Goal: Register for event/course

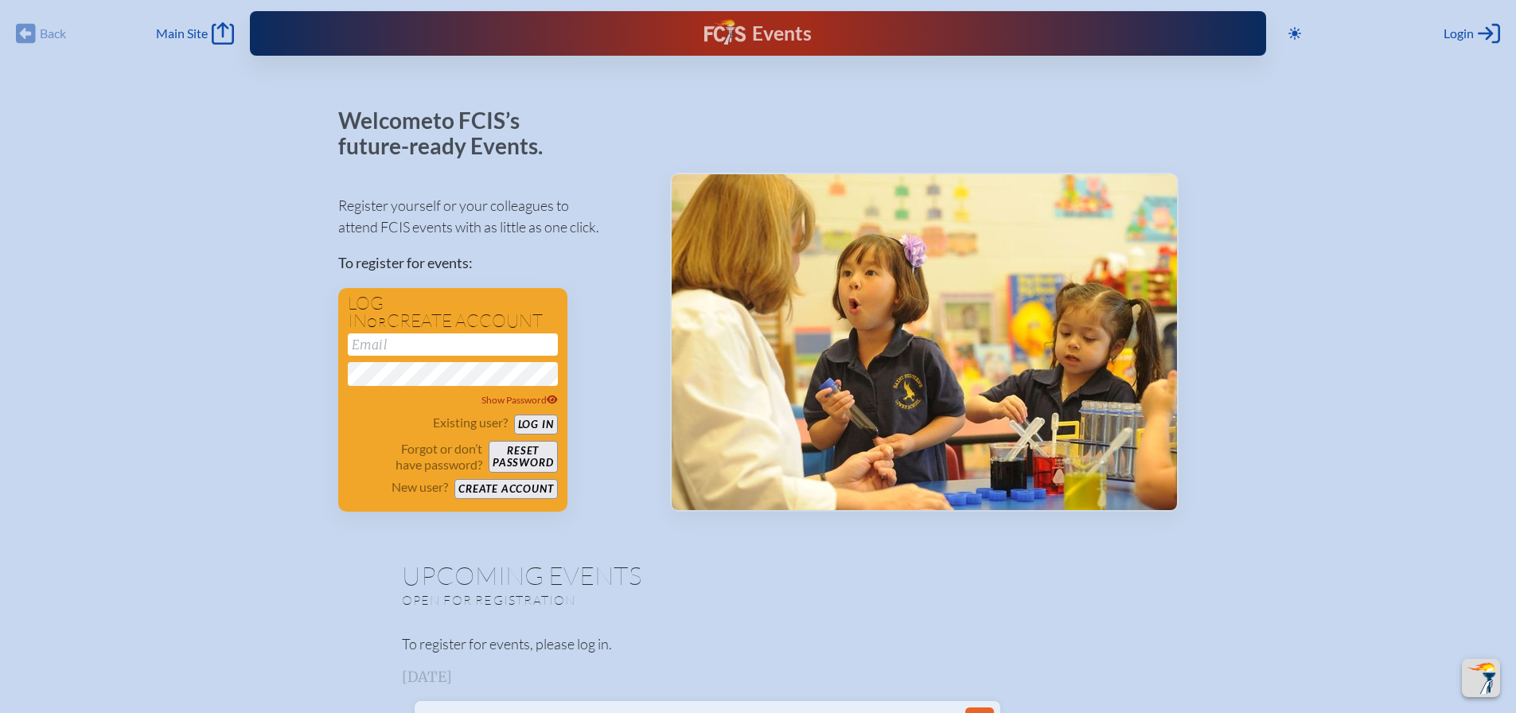
scroll to position [417, 0]
type input "[EMAIL_ADDRESS][DOMAIN_NAME]"
click at [544, 417] on button "Log in" at bounding box center [536, 425] width 44 height 20
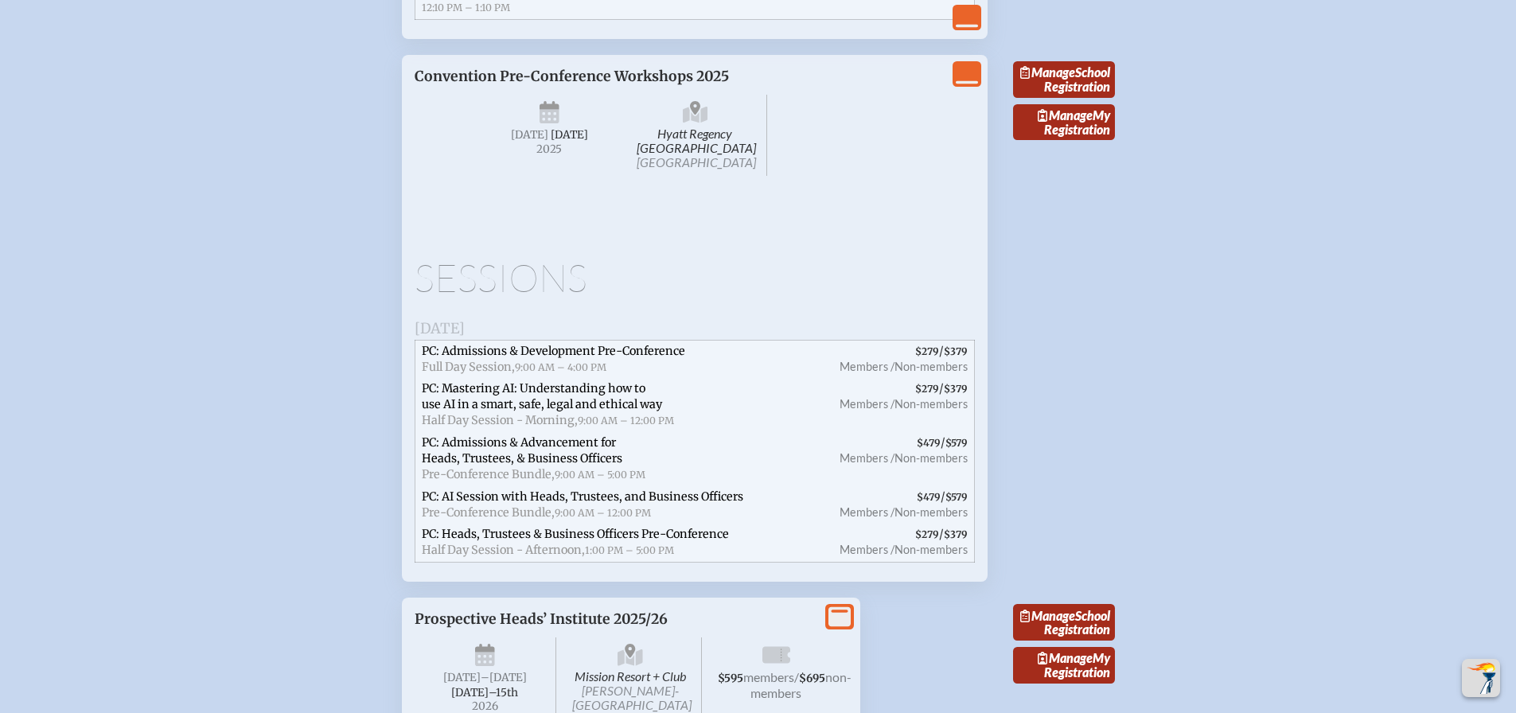
scroll to position [5172, 0]
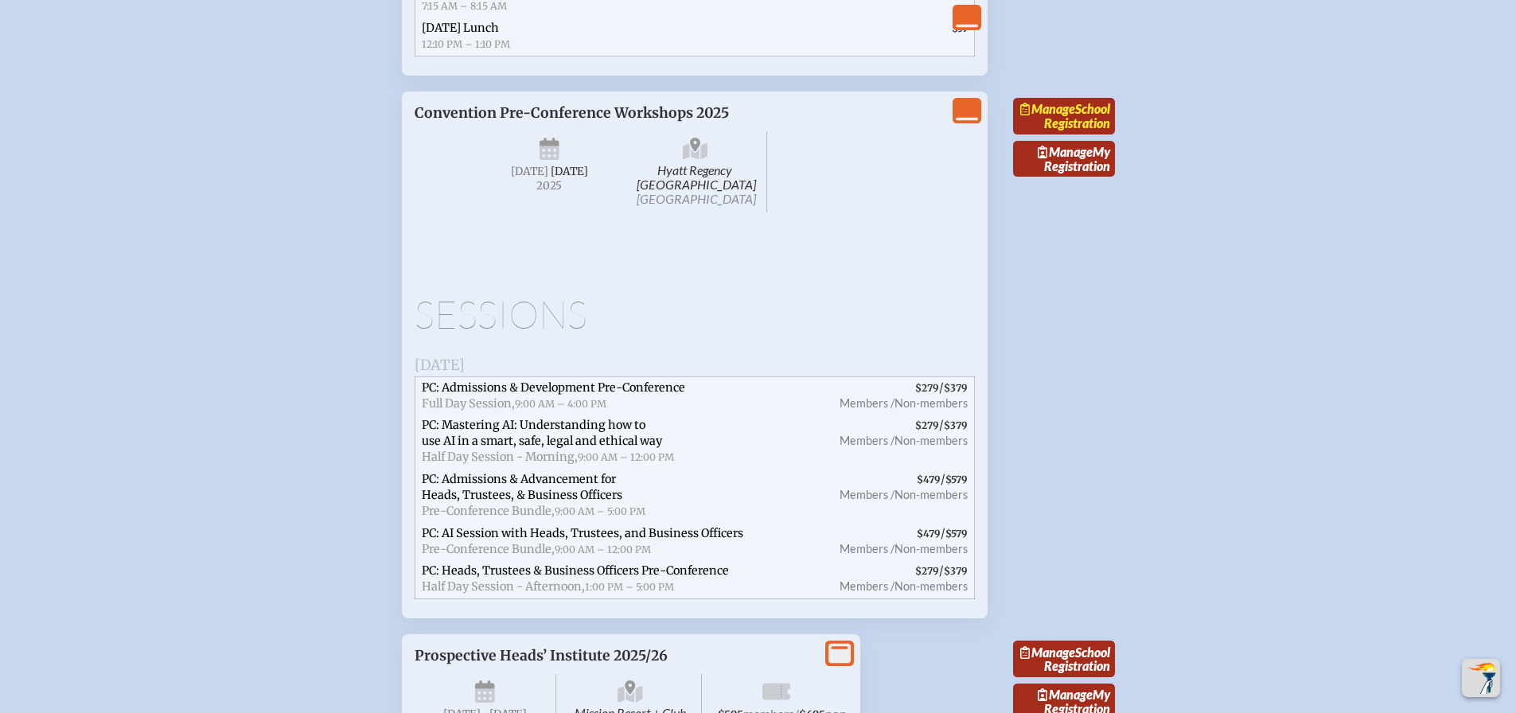
click at [1030, 115] on icon at bounding box center [1025, 109] width 10 height 13
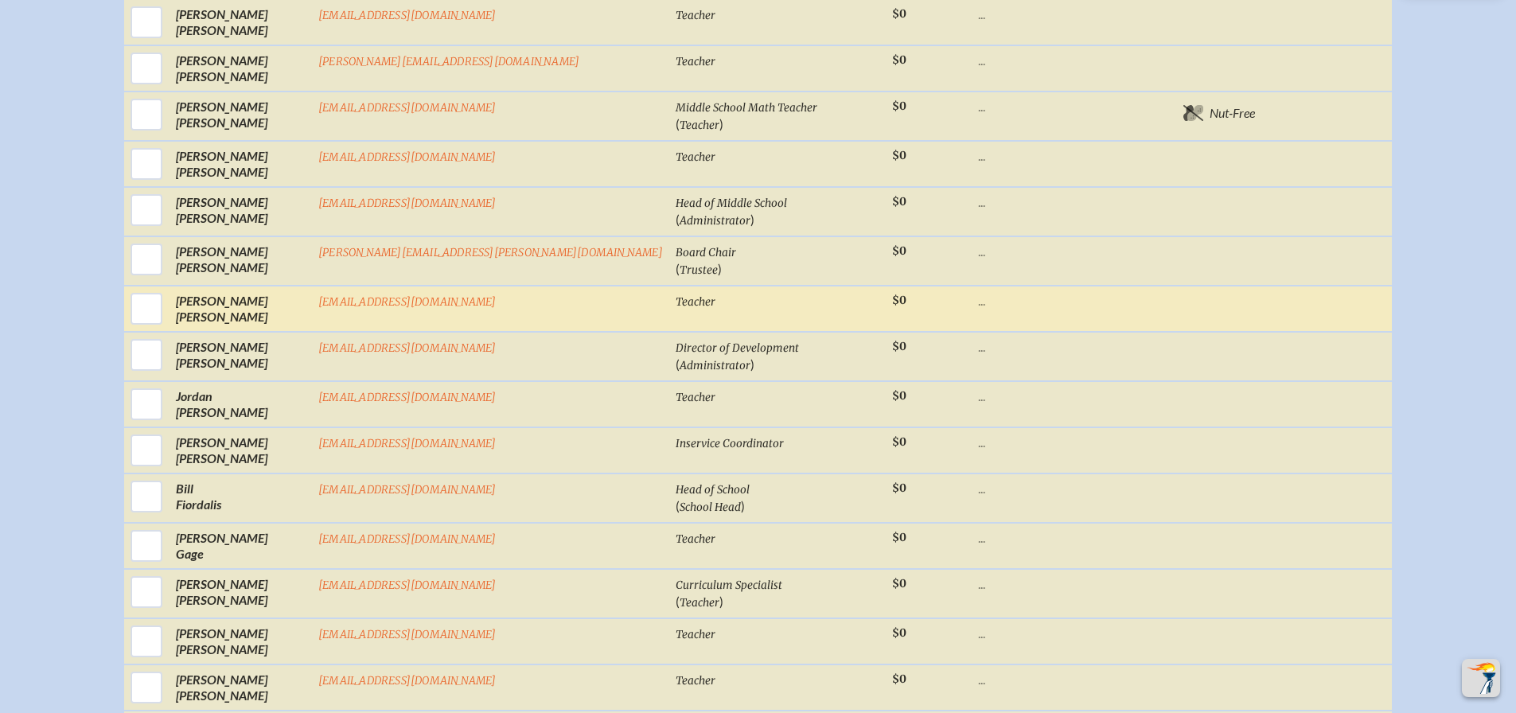
scroll to position [875, 0]
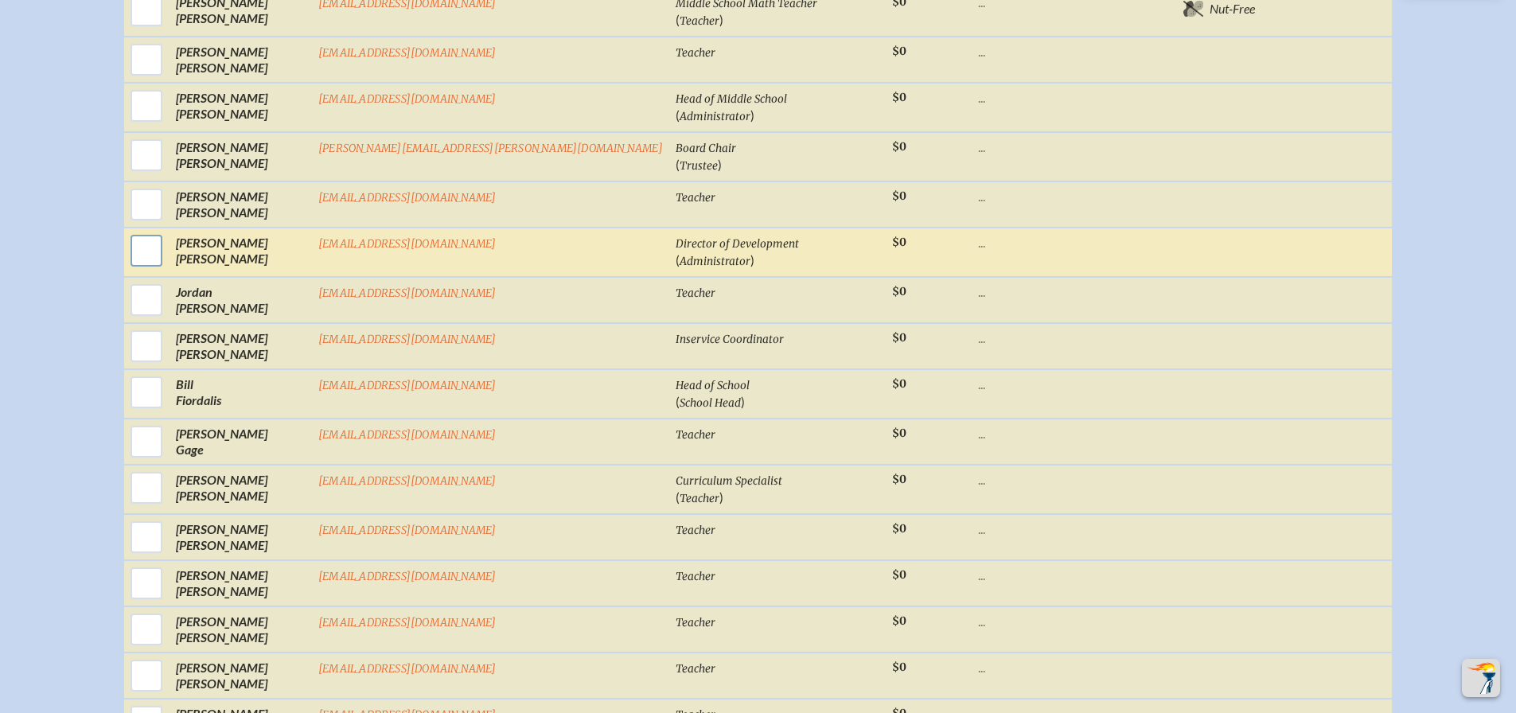
click at [166, 263] on input "checkbox" at bounding box center [147, 251] width 40 height 40
checkbox input "true"
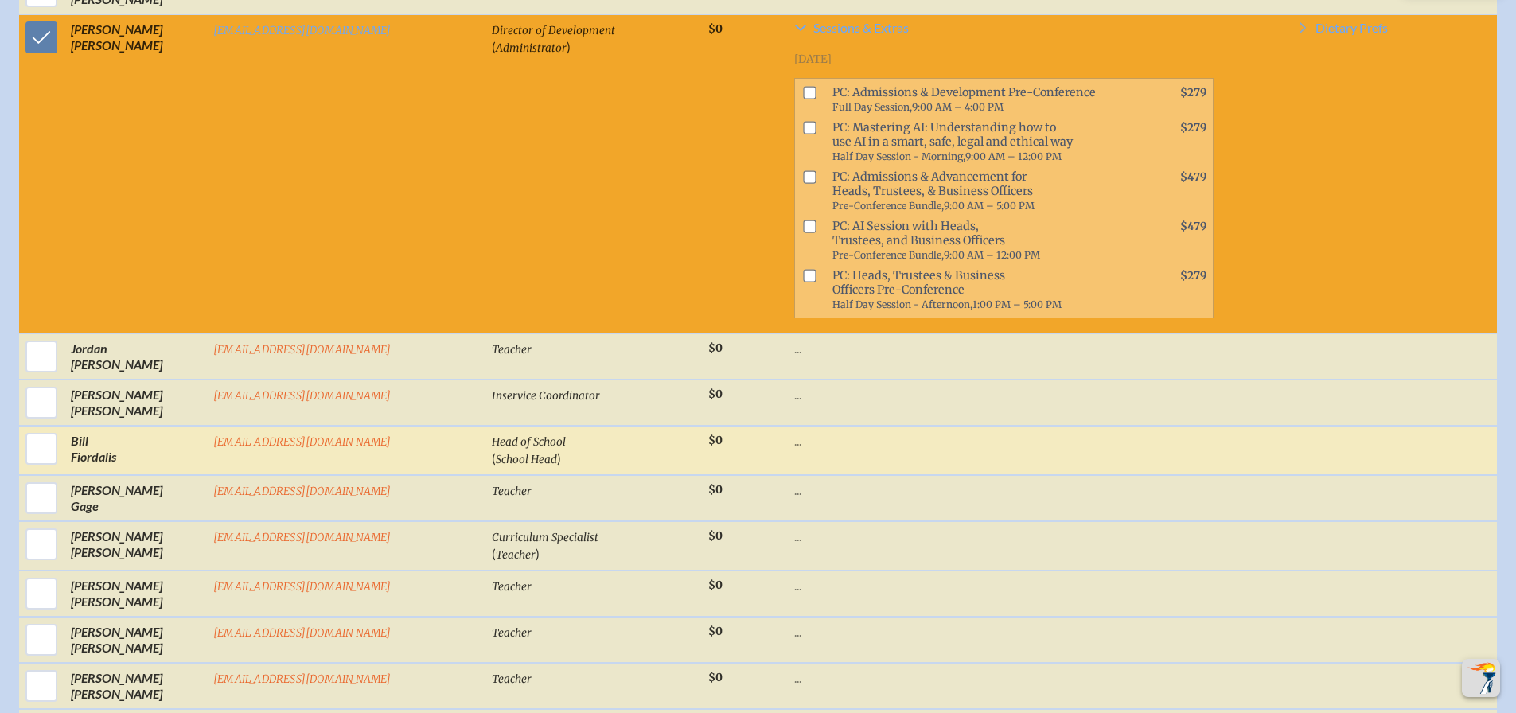
scroll to position [1130, 0]
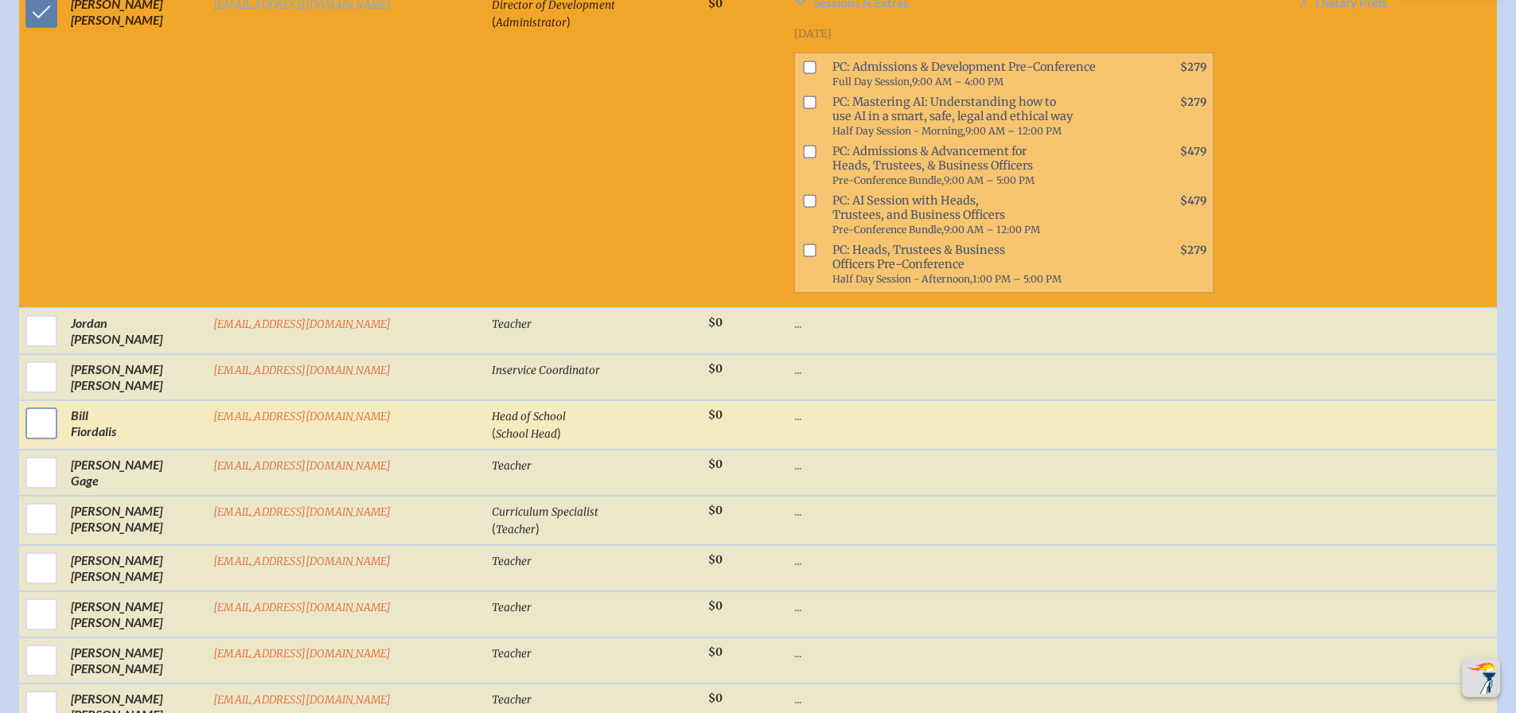
click at [39, 403] on input "checkbox" at bounding box center [41, 423] width 40 height 40
checkbox input "true"
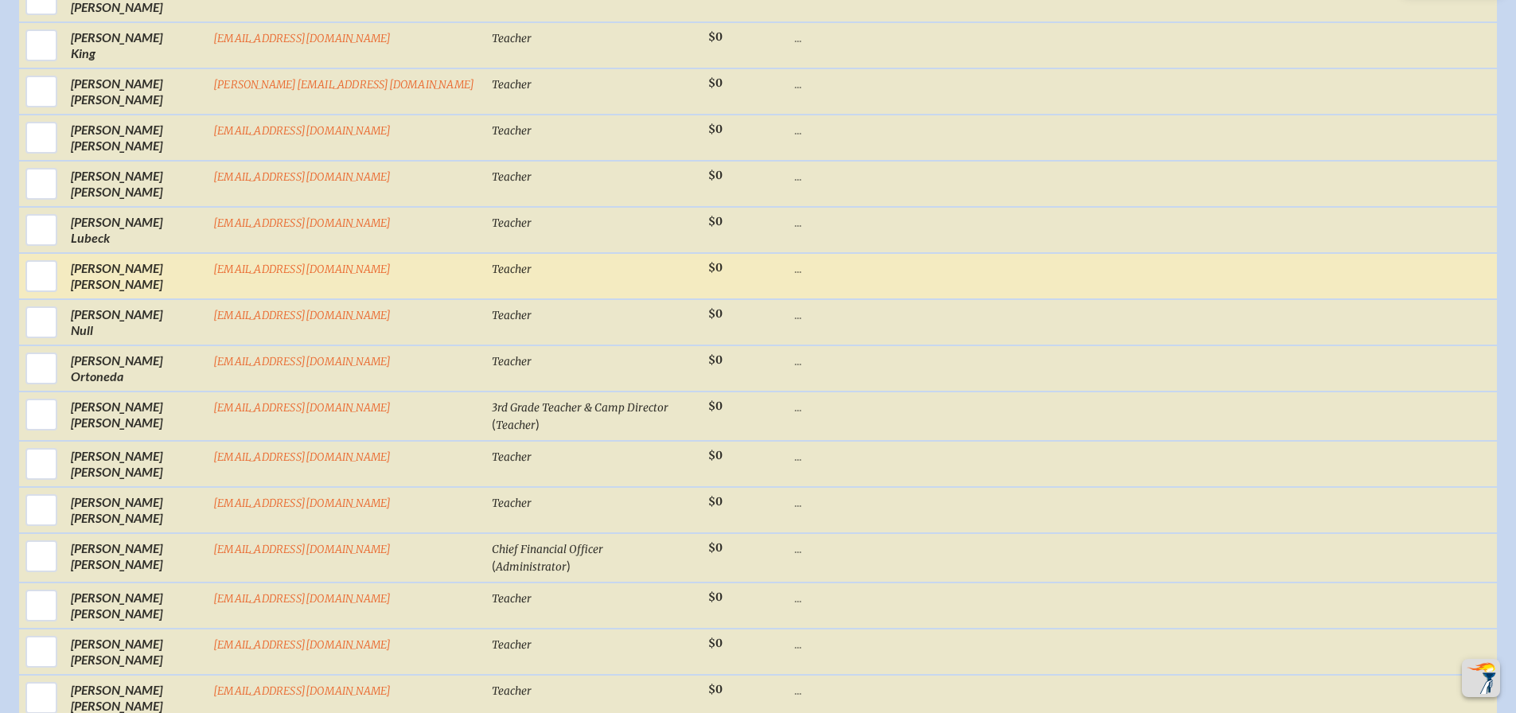
scroll to position [2324, 0]
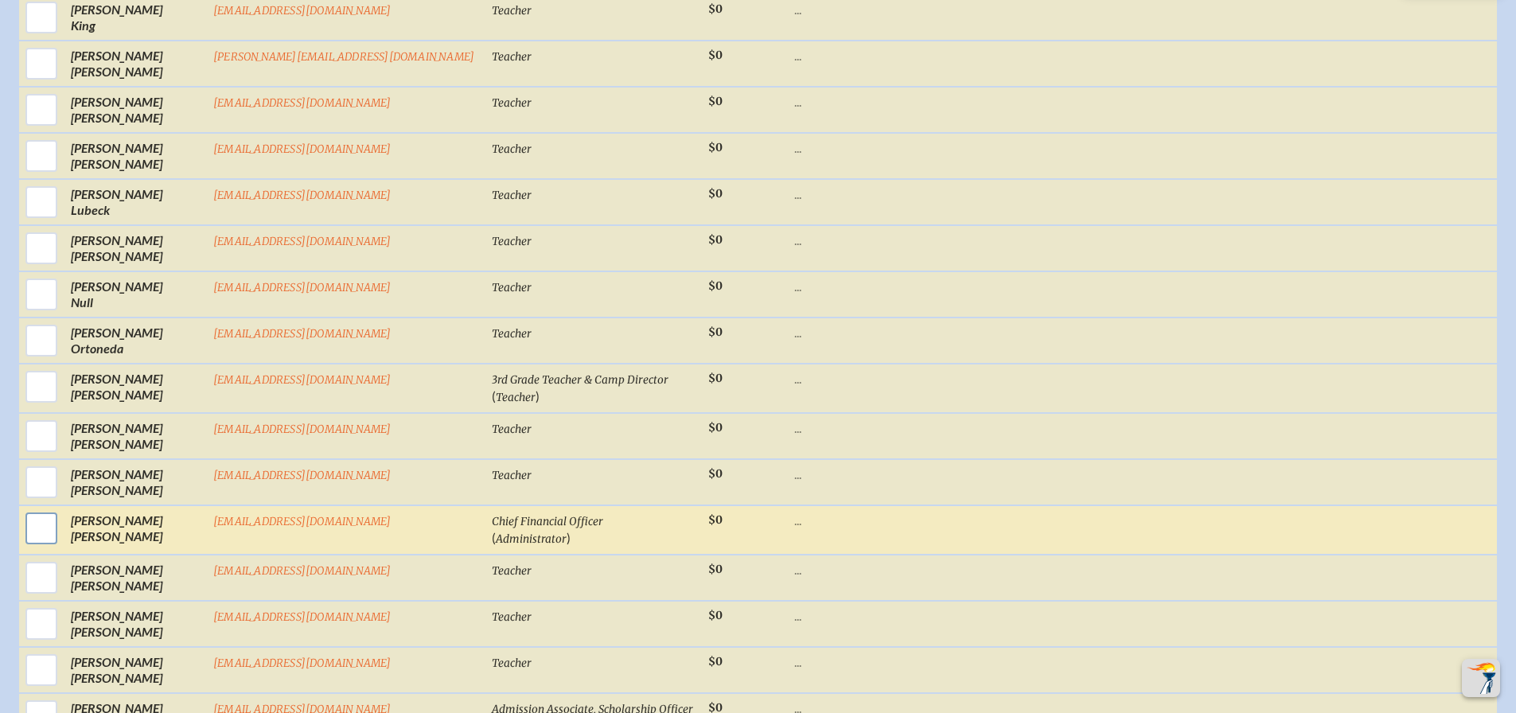
click at [51, 508] on input "checkbox" at bounding box center [41, 528] width 40 height 40
checkbox input "true"
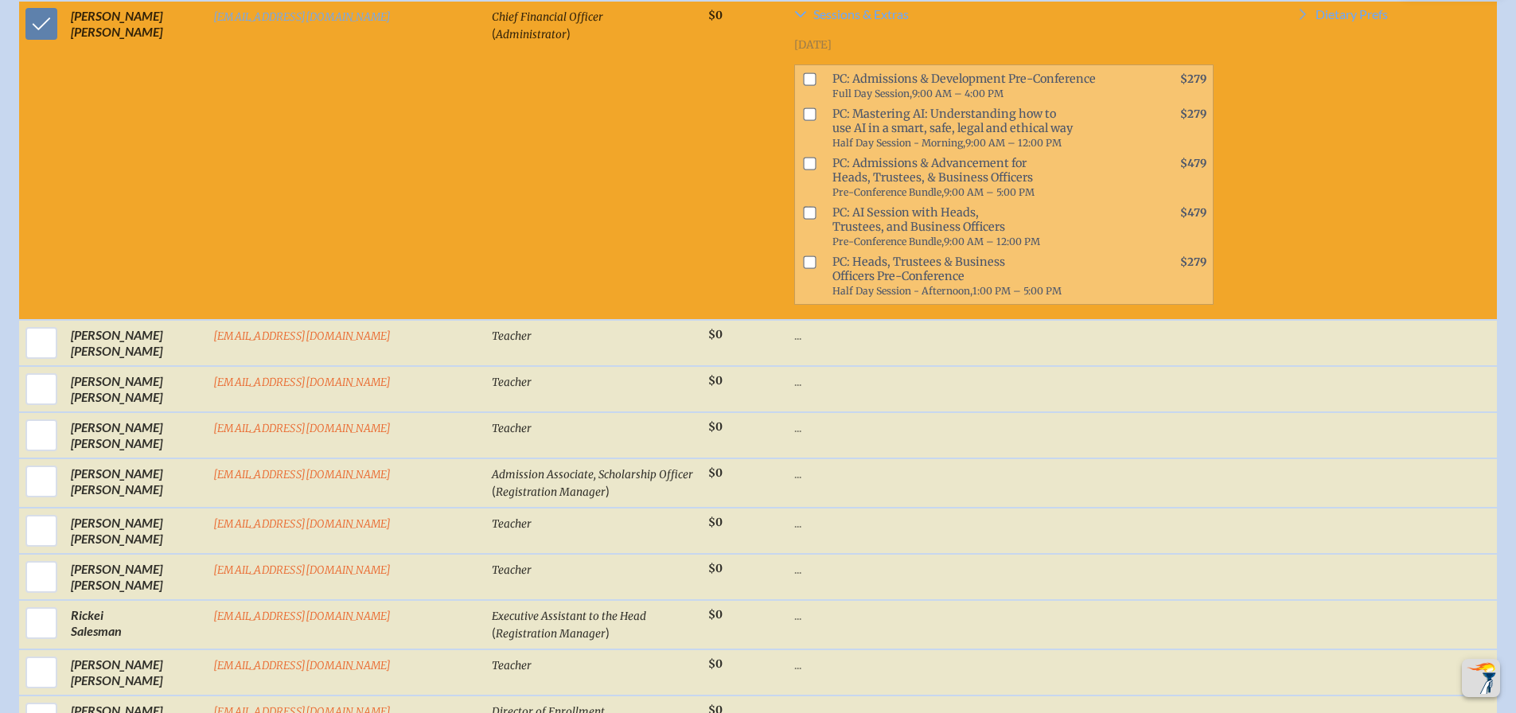
scroll to position [2834, 0]
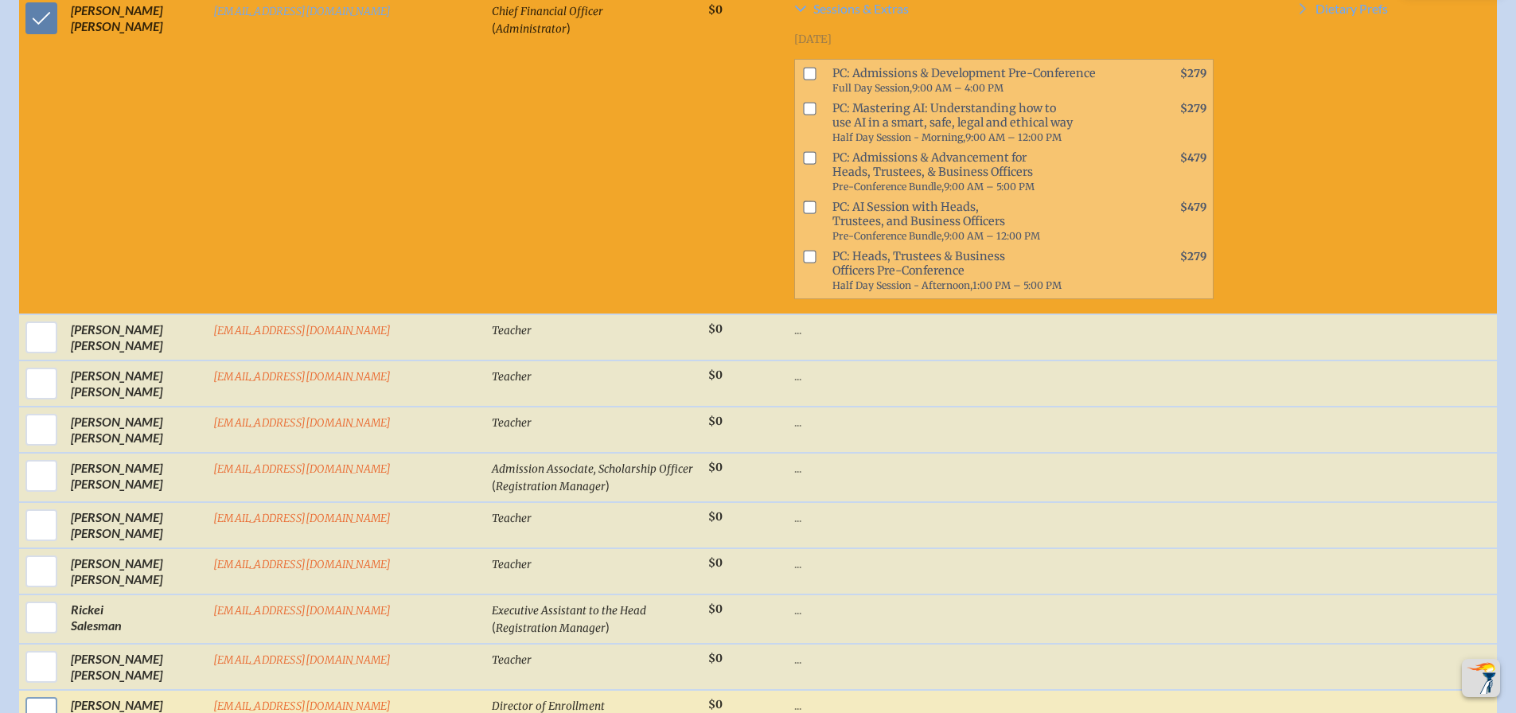
click at [38, 693] on input "checkbox" at bounding box center [41, 713] width 40 height 40
checkbox input "true"
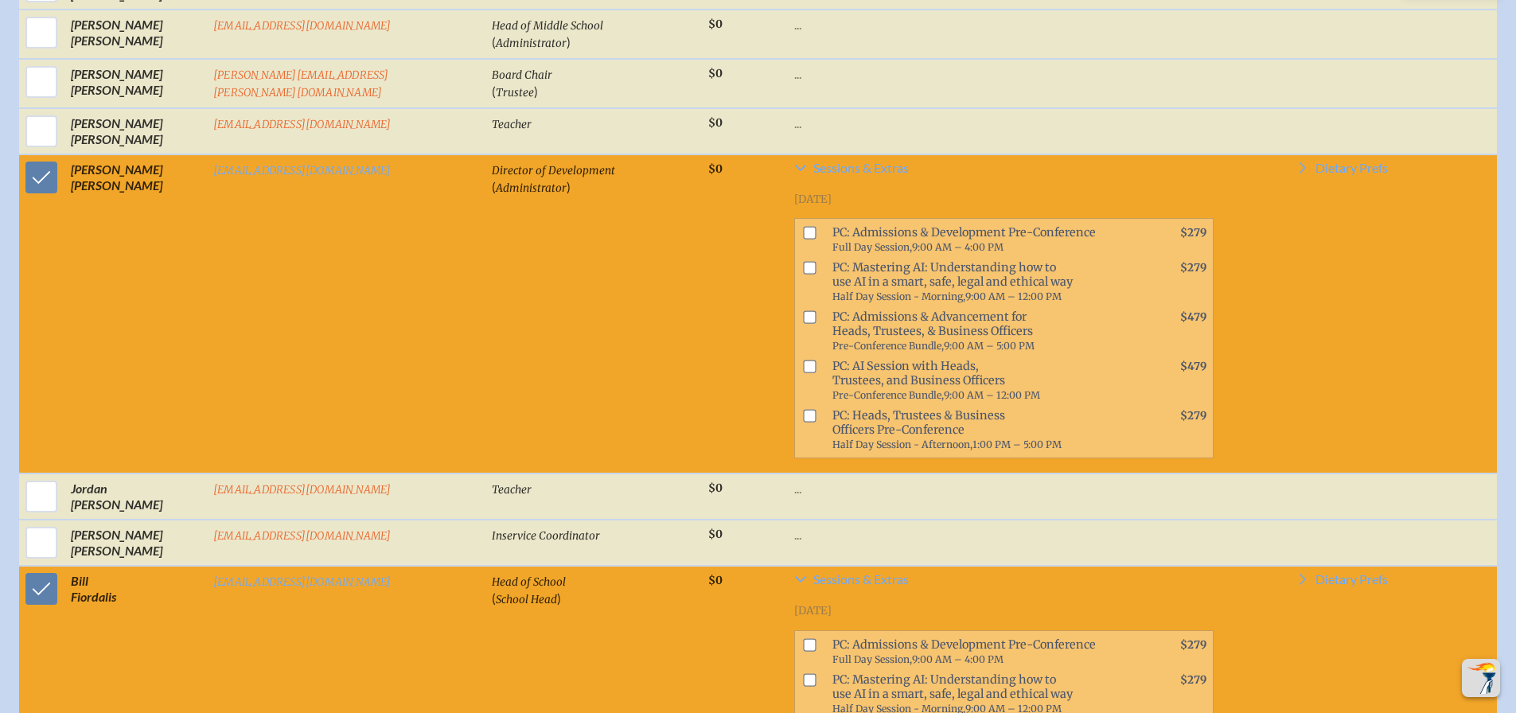
scroll to position [992, 0]
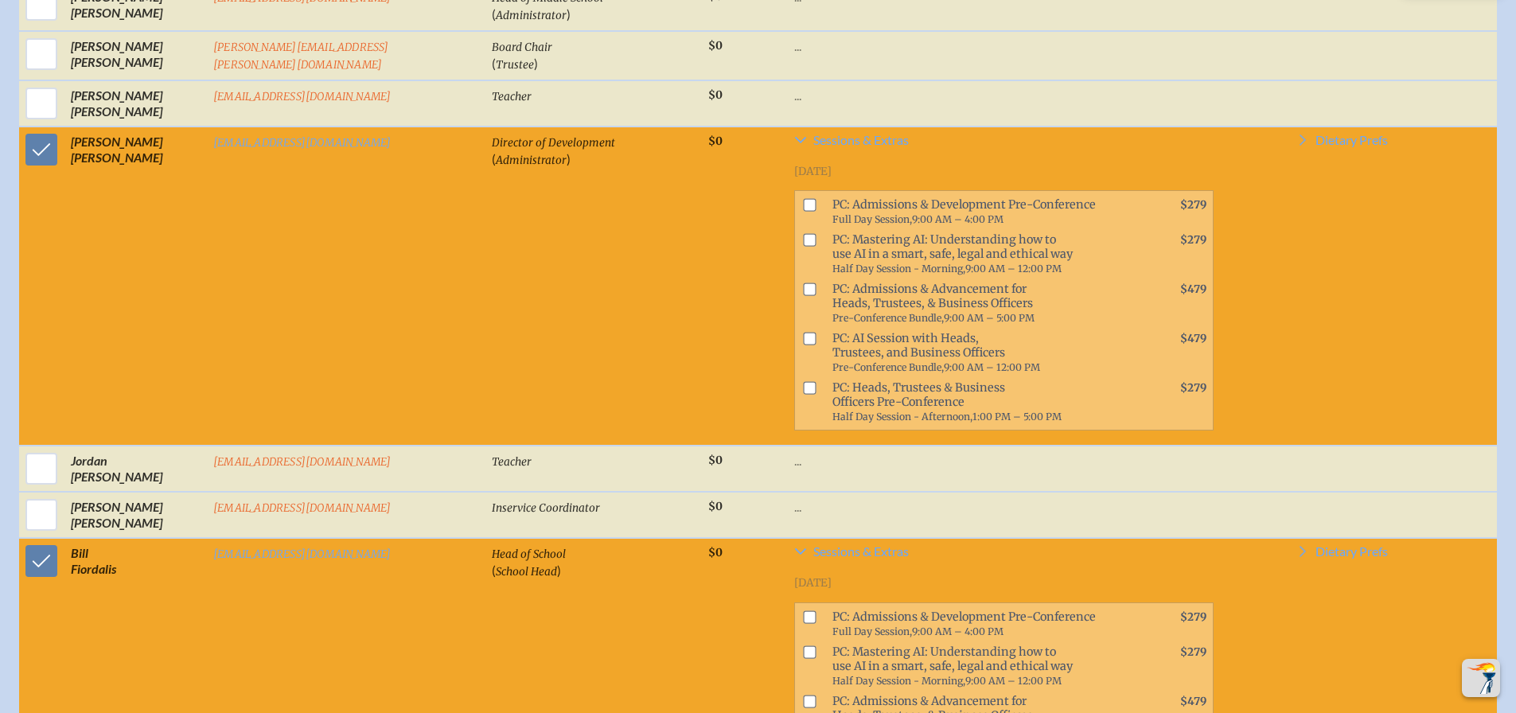
click at [804, 212] on input "checkbox" at bounding box center [810, 205] width 13 height 13
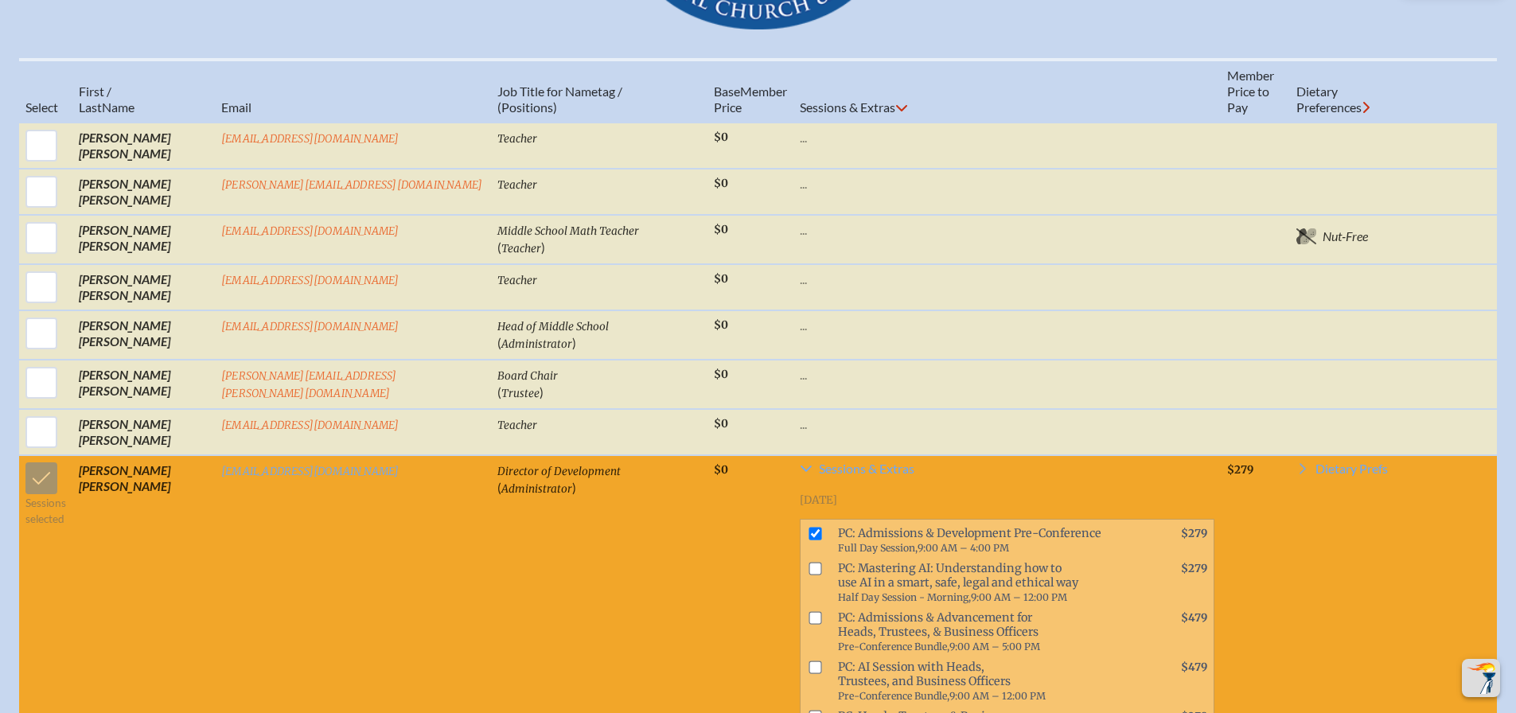
scroll to position [833, 0]
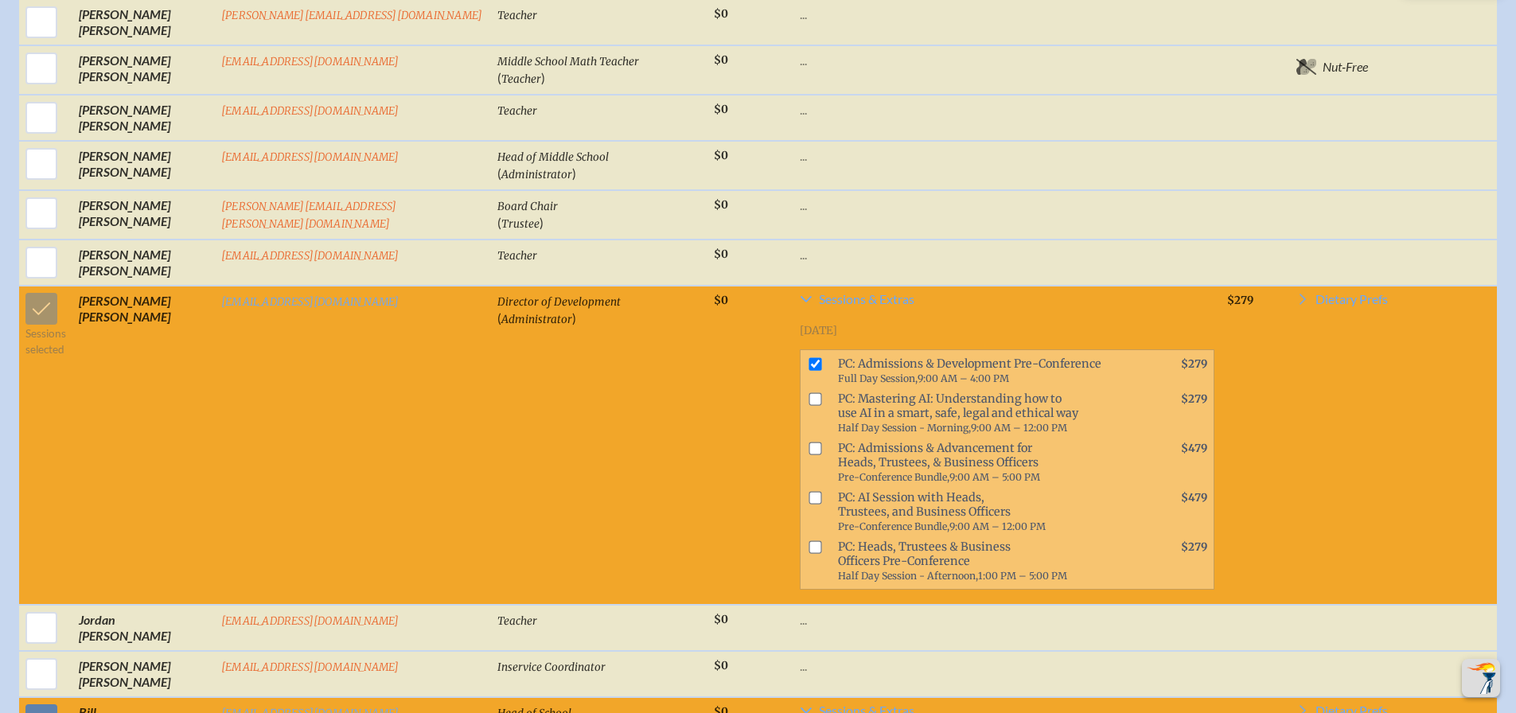
drag, startPoint x: 720, startPoint y: 375, endPoint x: 1138, endPoint y: 562, distance: 457.7
click at [1138, 562] on div "Wednesday, November 19th, 2025 PC: Admissions & Development Pre-Conference Full…" at bounding box center [1007, 451] width 415 height 279
copy ul "PC: Admissions & Development Pre-Conference Full Day Session, 9:00 AM – 4:00 PM…"
click at [809, 371] on input "checkbox" at bounding box center [815, 364] width 13 height 13
checkbox input "false"
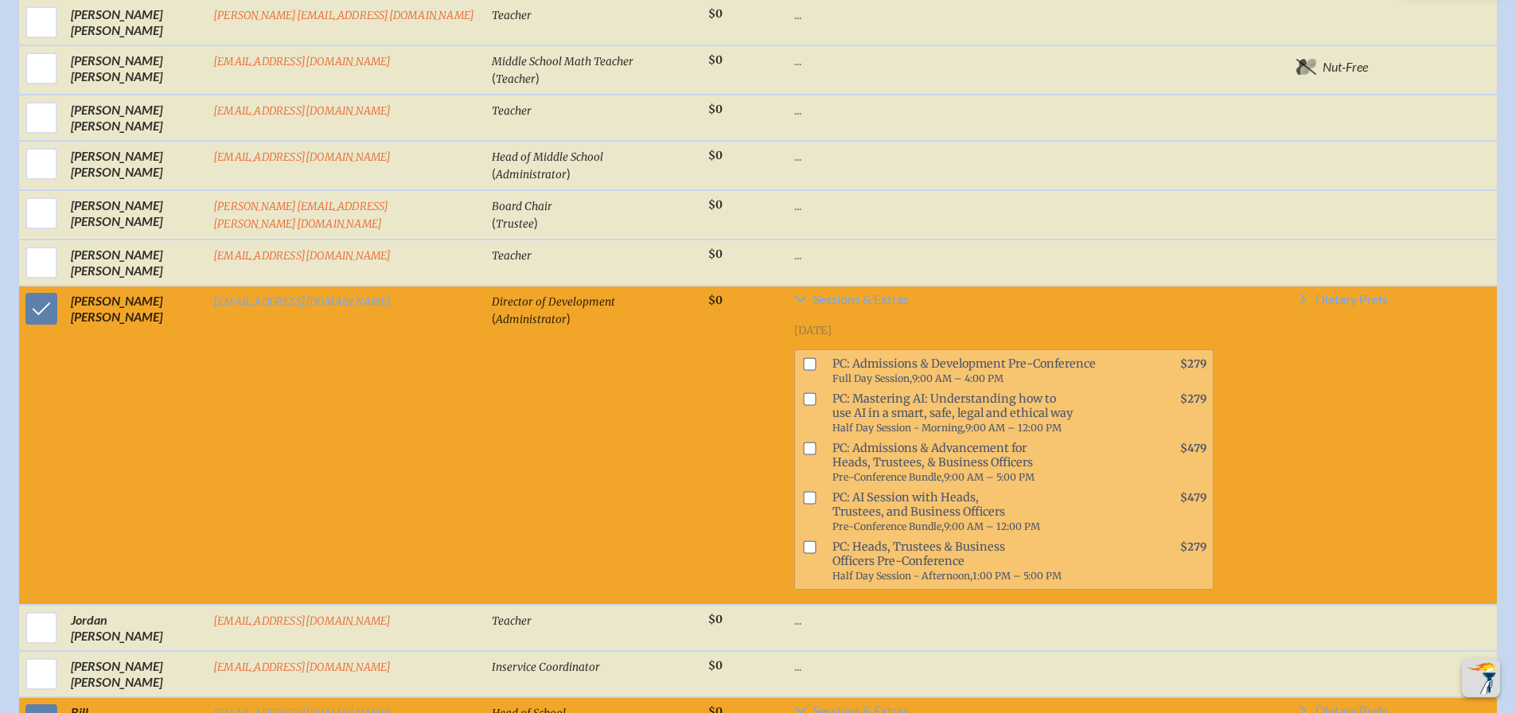
copy ul "PC: Admissions & Development Pre-Conference Full Day Session, 9:00 AM – 4:00 PM…"
